Goal: Information Seeking & Learning: Understand process/instructions

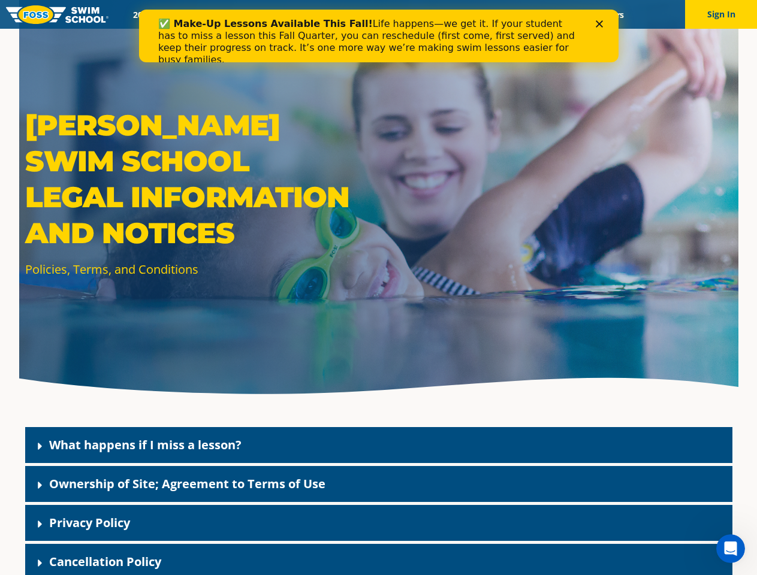
click at [378, 302] on div "[PERSON_NAME] Swim School Legal Information and Notices Policies, Terms, and Co…" at bounding box center [378, 201] width 719 height 403
click at [721, 14] on button "Sign In" at bounding box center [721, 14] width 72 height 29
click at [379, 445] on div "What happens if I miss a lesson?" at bounding box center [378, 445] width 707 height 36
click at [145, 445] on link "What happens if I miss a lesson?" at bounding box center [145, 445] width 192 height 16
click at [379, 484] on div "Ownership of Site; Agreement to Terms of Use" at bounding box center [378, 484] width 707 height 36
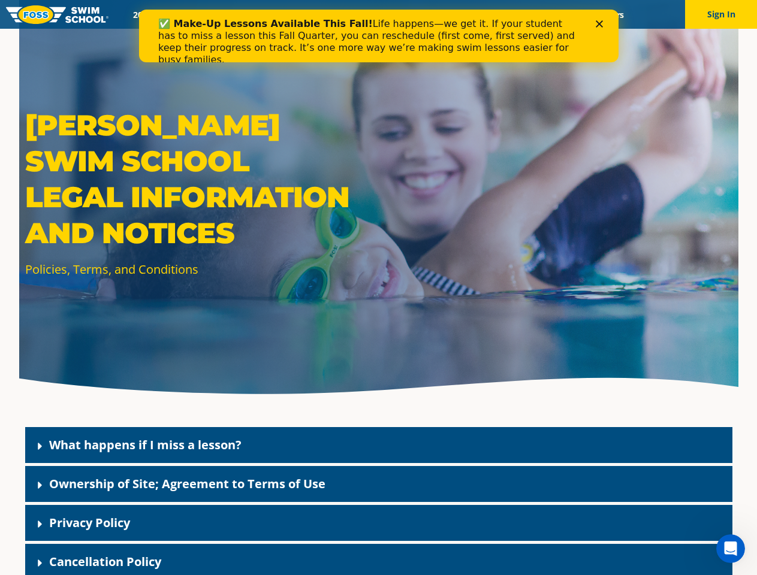
click at [187, 483] on link "Ownership of Site; Agreement to Terms of Use" at bounding box center [187, 484] width 276 height 16
click at [379, 523] on div "Privacy Policy" at bounding box center [378, 523] width 707 height 36
click at [89, 522] on link "Privacy Policy" at bounding box center [89, 523] width 81 height 16
click at [379, 560] on div "Cancellation Policy" at bounding box center [378, 562] width 707 height 36
click at [105, 561] on link "Cancellation Policy" at bounding box center [105, 562] width 112 height 16
